Goal: Task Accomplishment & Management: Use online tool/utility

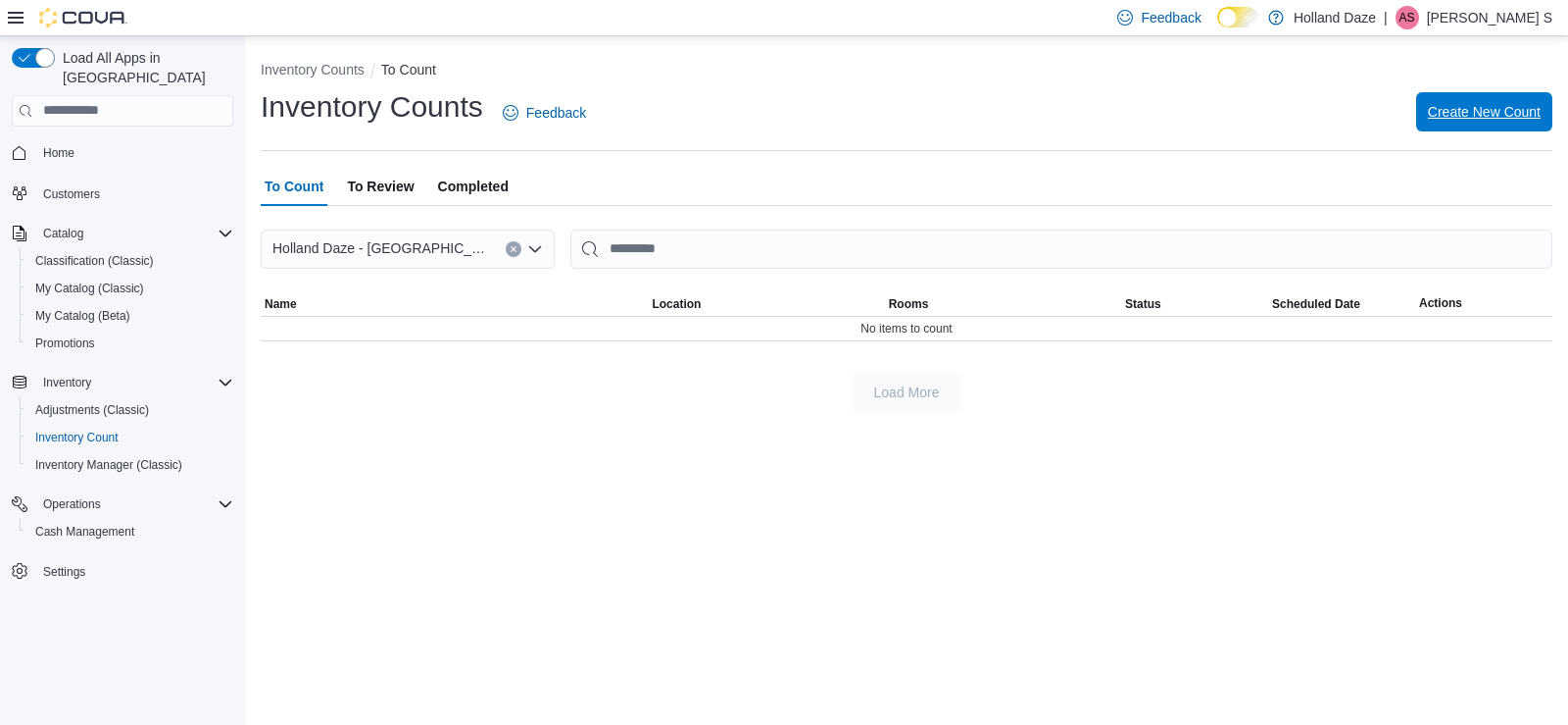
click at [1463, 120] on span "Create New Count" at bounding box center [1484, 112] width 113 height 20
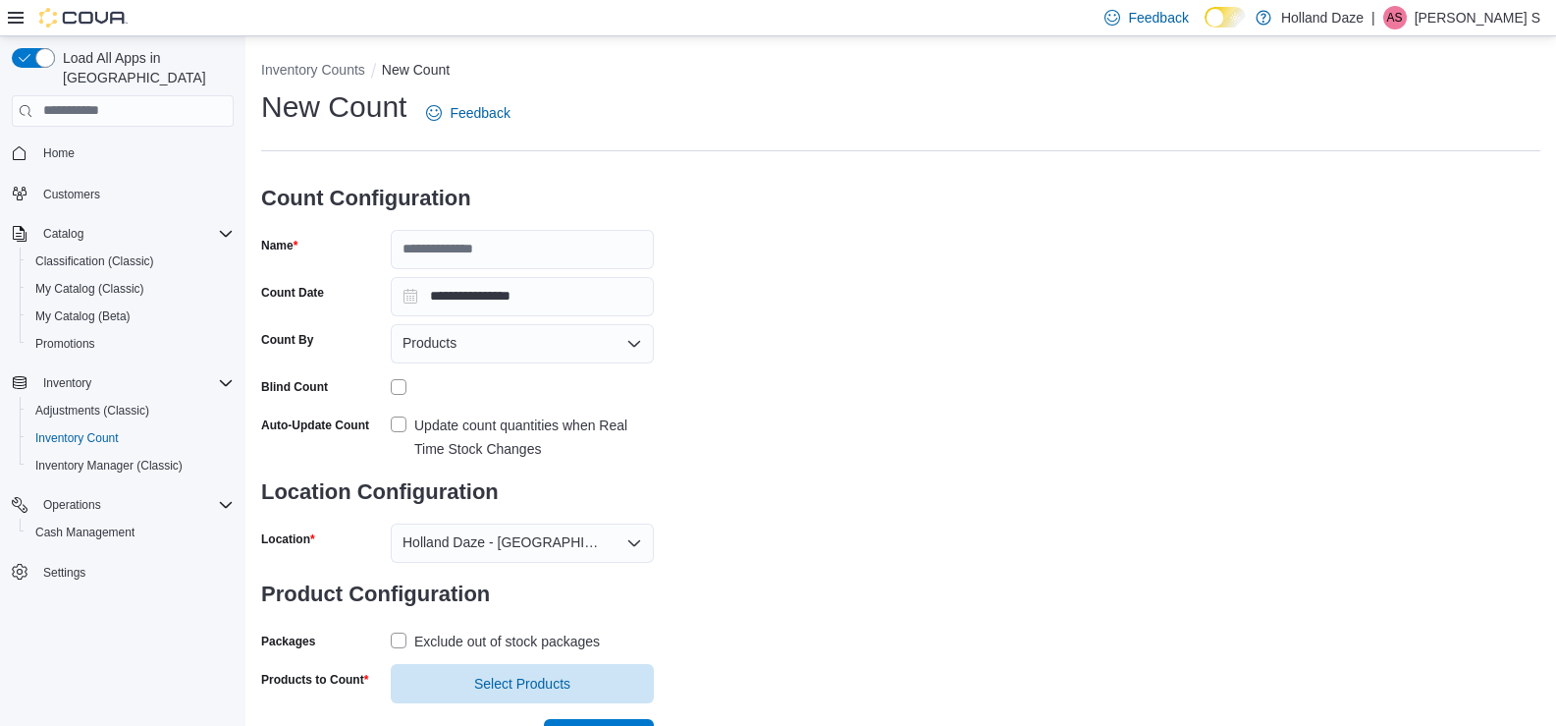
click at [403, 638] on label "Exclude out of stock packages" at bounding box center [495, 641] width 209 height 24
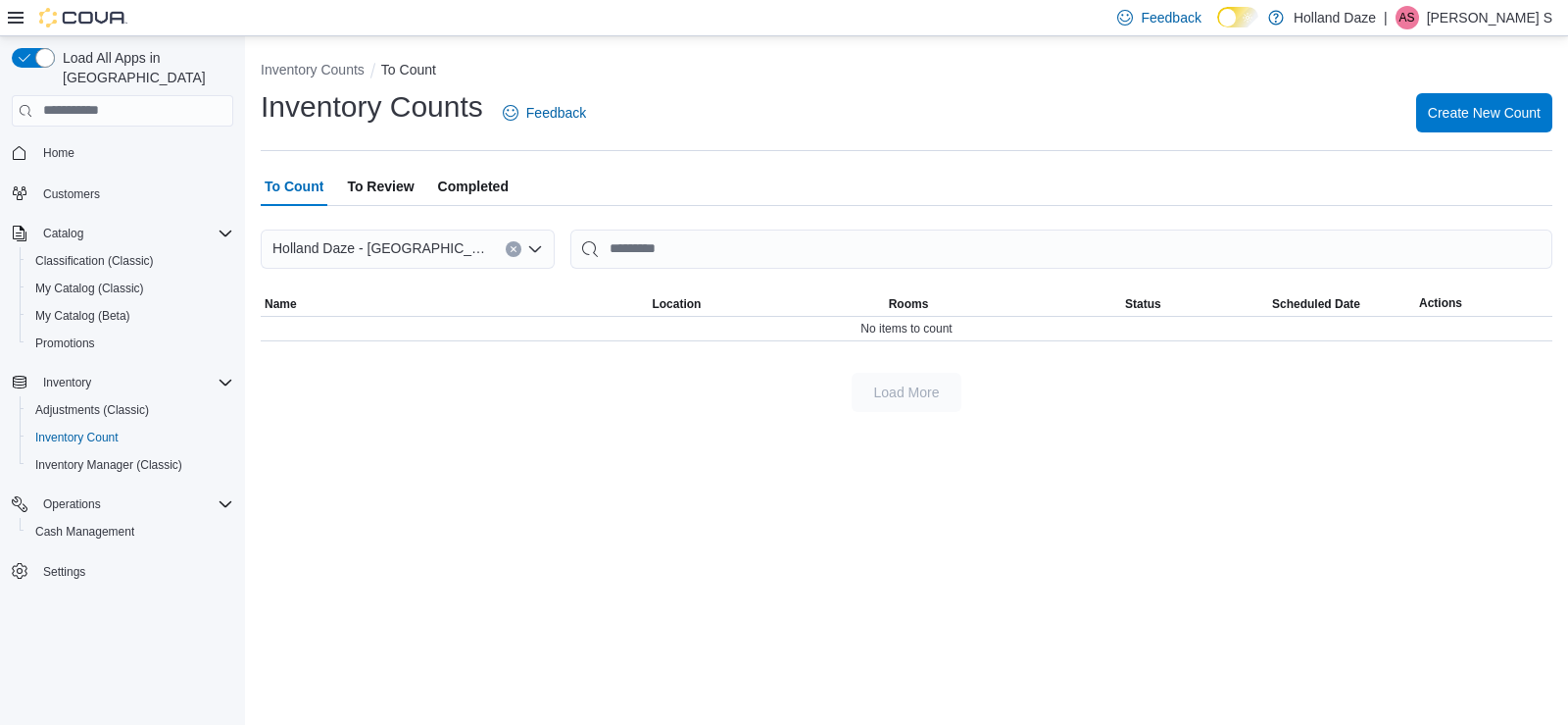
click at [396, 192] on span "To Review" at bounding box center [380, 186] width 67 height 39
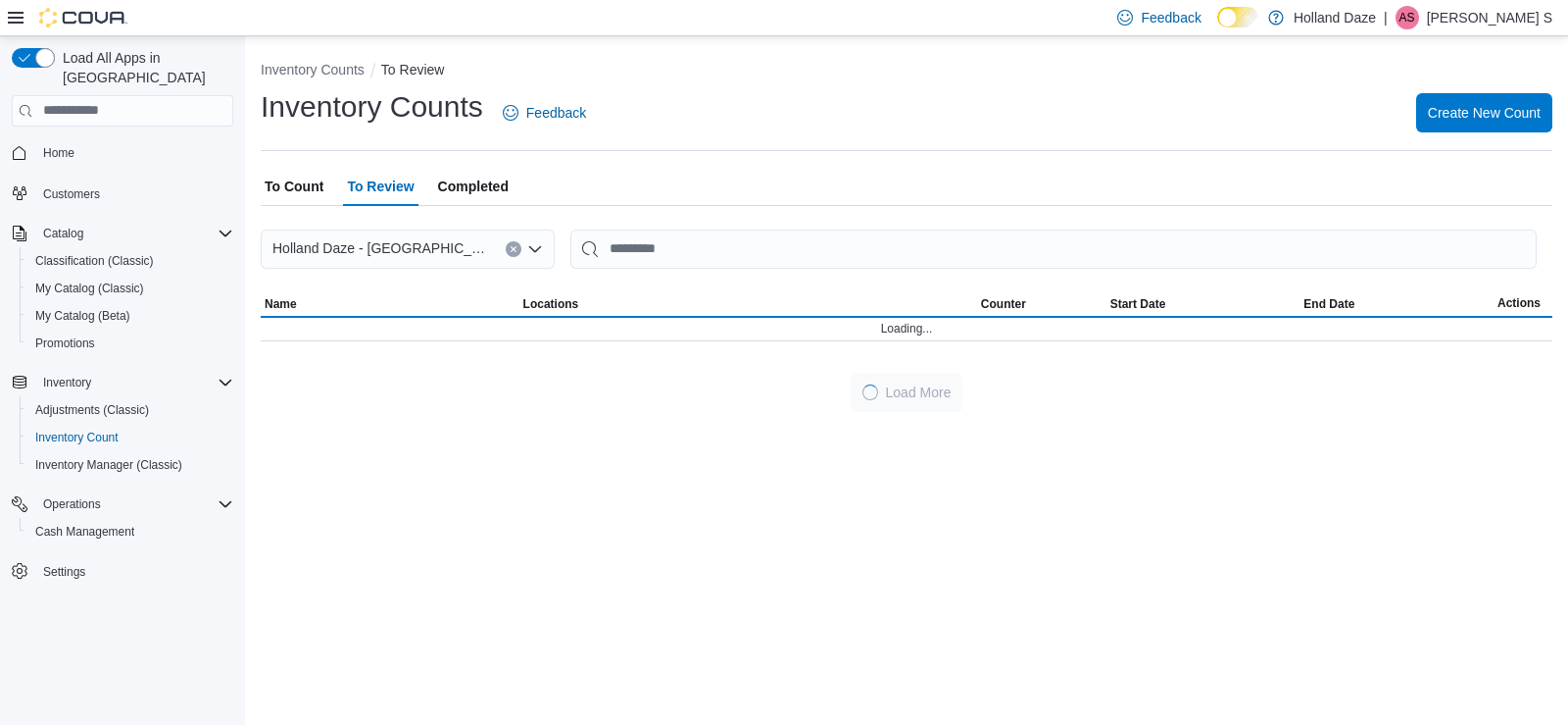
click at [470, 183] on span "Completed" at bounding box center [473, 186] width 71 height 39
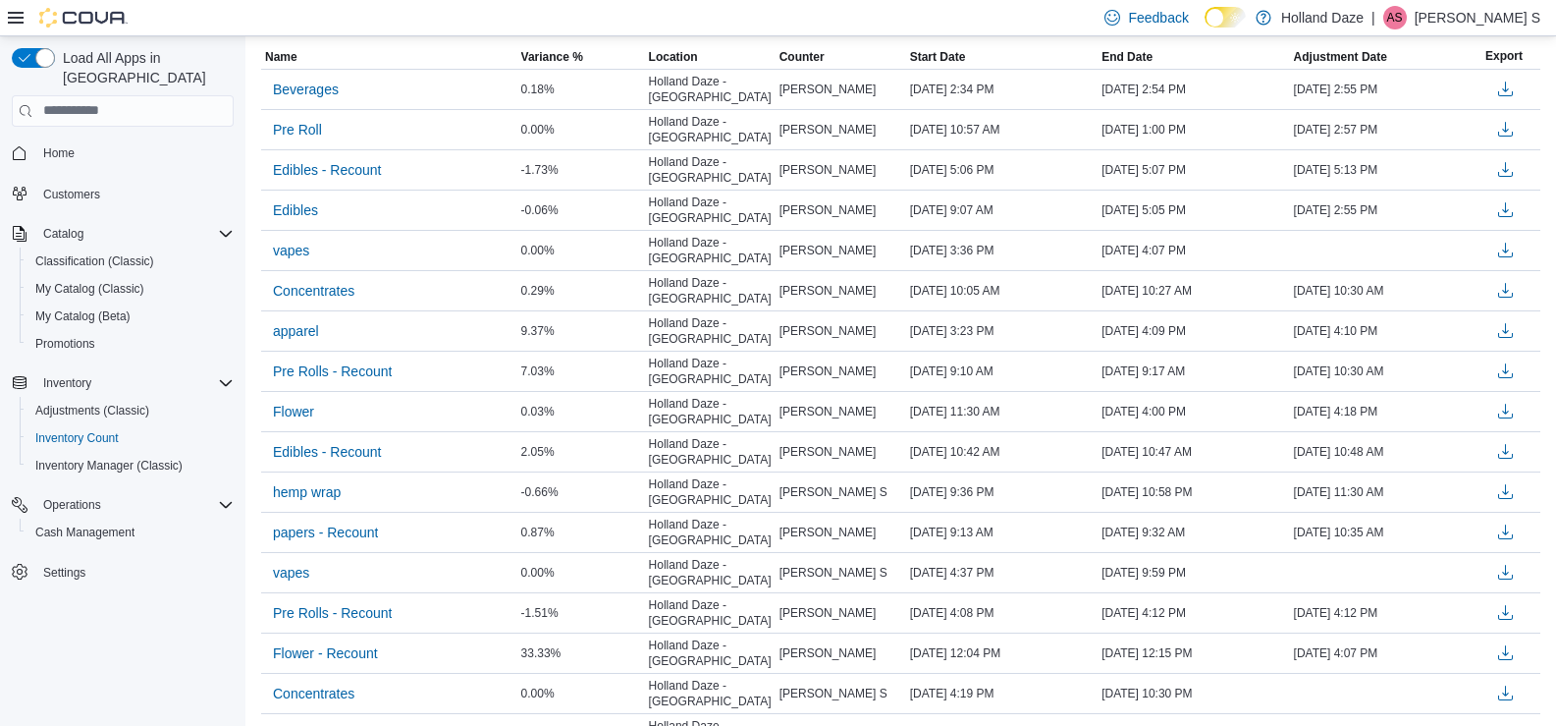
scroll to position [254, 0]
